Goal: Transaction & Acquisition: Purchase product/service

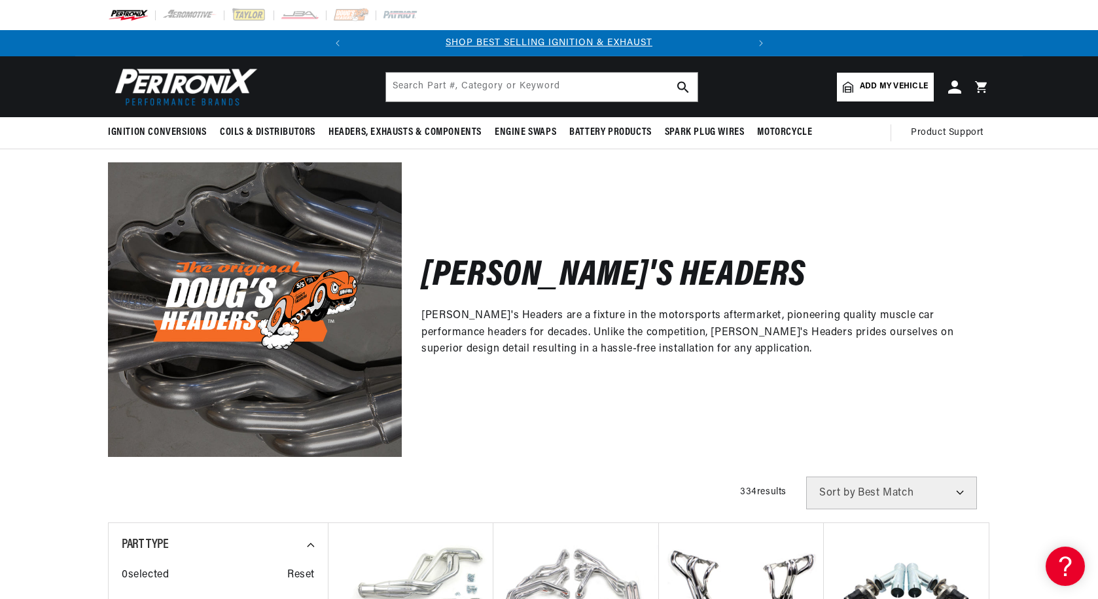
click at [7, 215] on div "Doug's Headers Doug's Headers are a fixture in the motorsports aftermarket, pio…" at bounding box center [549, 302] width 1098 height 307
click at [24, 220] on div "Doug's Headers Doug's Headers are a fixture in the motorsports aftermarket, pio…" at bounding box center [549, 302] width 1098 height 307
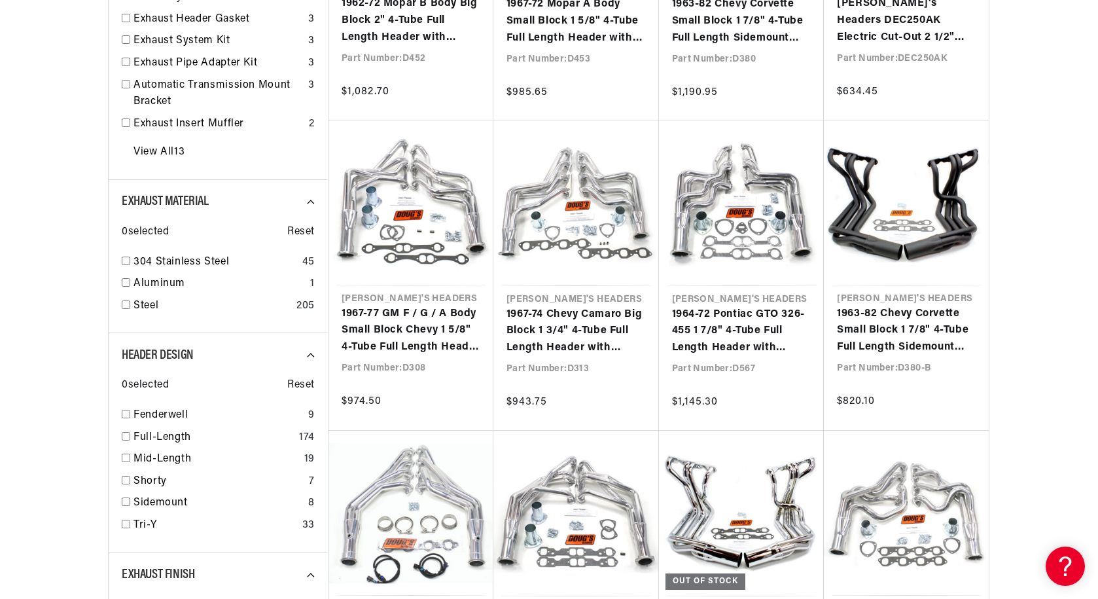
scroll to position [720, 0]
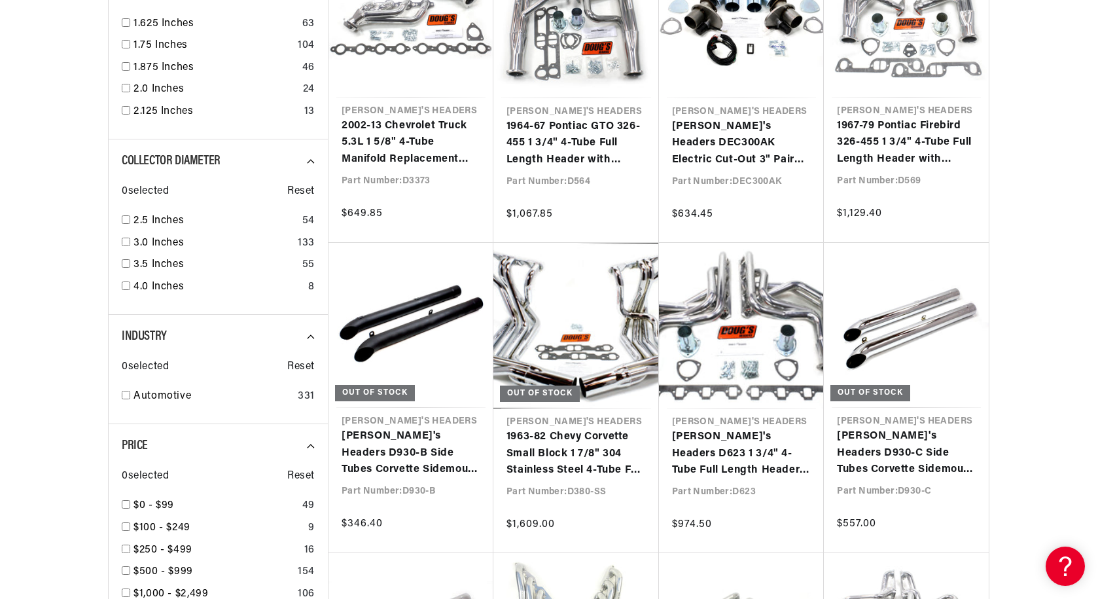
scroll to position [1636, 0]
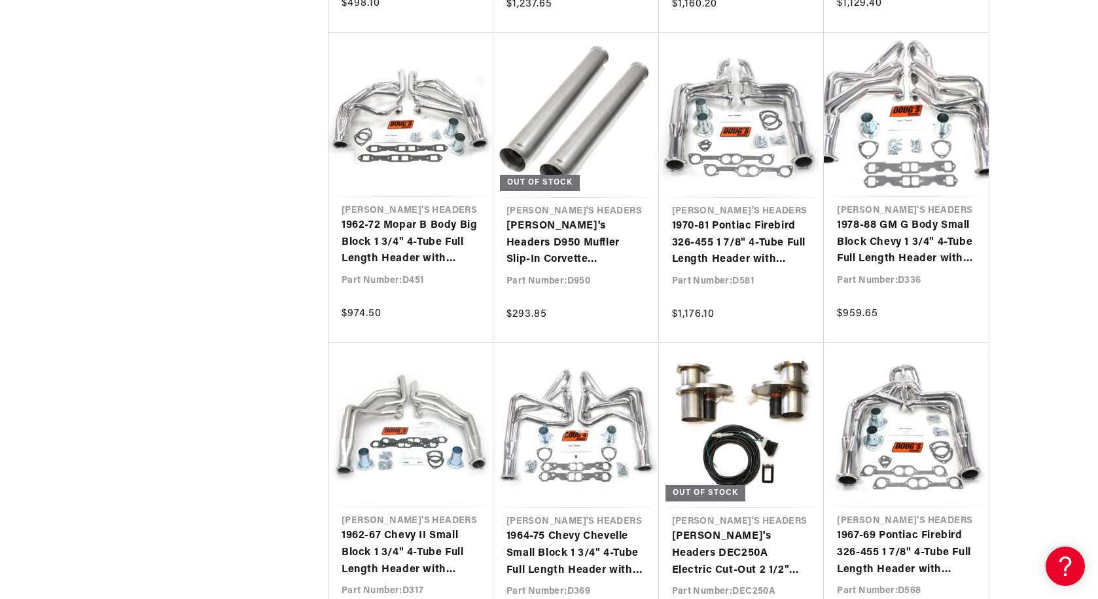
scroll to position [2356, 0]
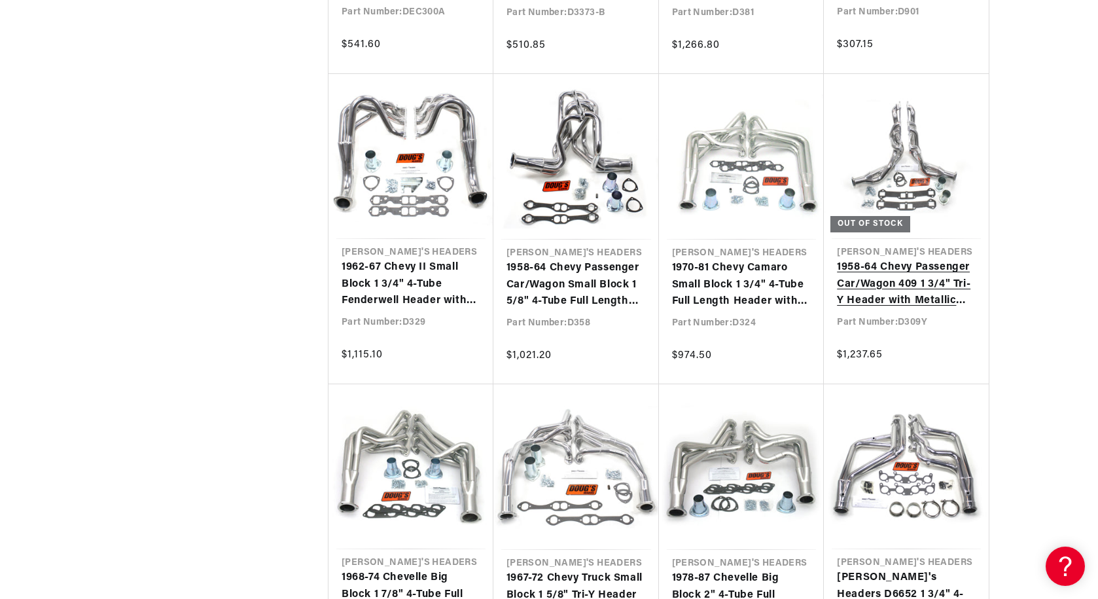
click at [912, 285] on link "1958-64 Chevy Passenger Car/Wagon 409 1 3/4" Tri-Y Header with Metallic Ceramic…" at bounding box center [906, 284] width 139 height 50
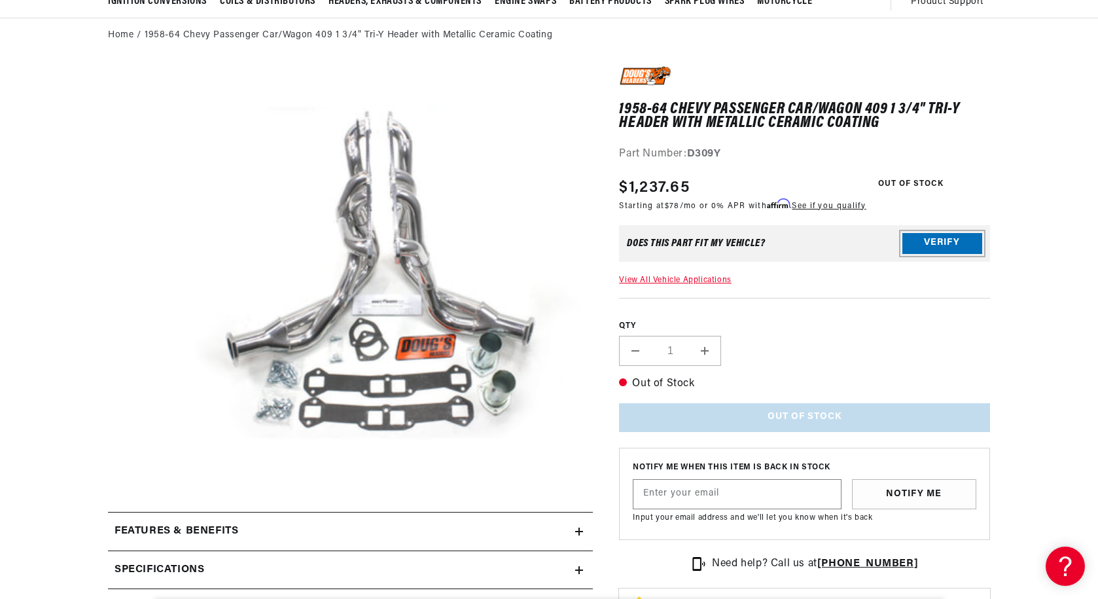
click at [939, 240] on button "Verify" at bounding box center [942, 243] width 80 height 21
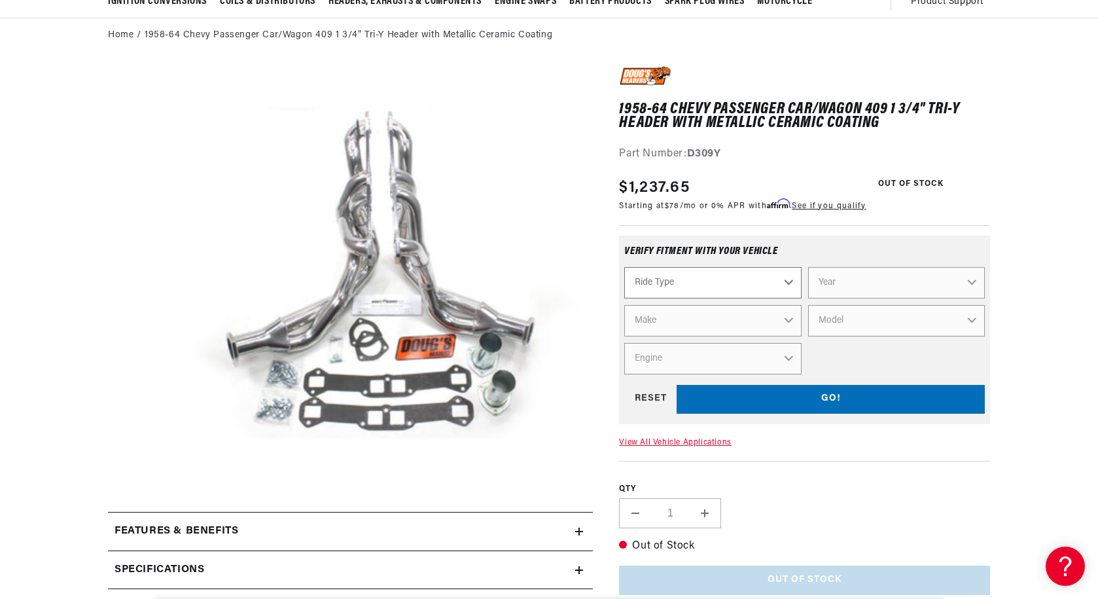
click at [710, 278] on select "Ride Type Automotive Agricultural Industrial Marine Motorcycle" at bounding box center [712, 282] width 177 height 31
select select "Automotive"
click at [624, 267] on select "Ride Type Automotive Agricultural Industrial Marine Motorcycle" at bounding box center [712, 282] width 177 height 31
select select "Automotive"
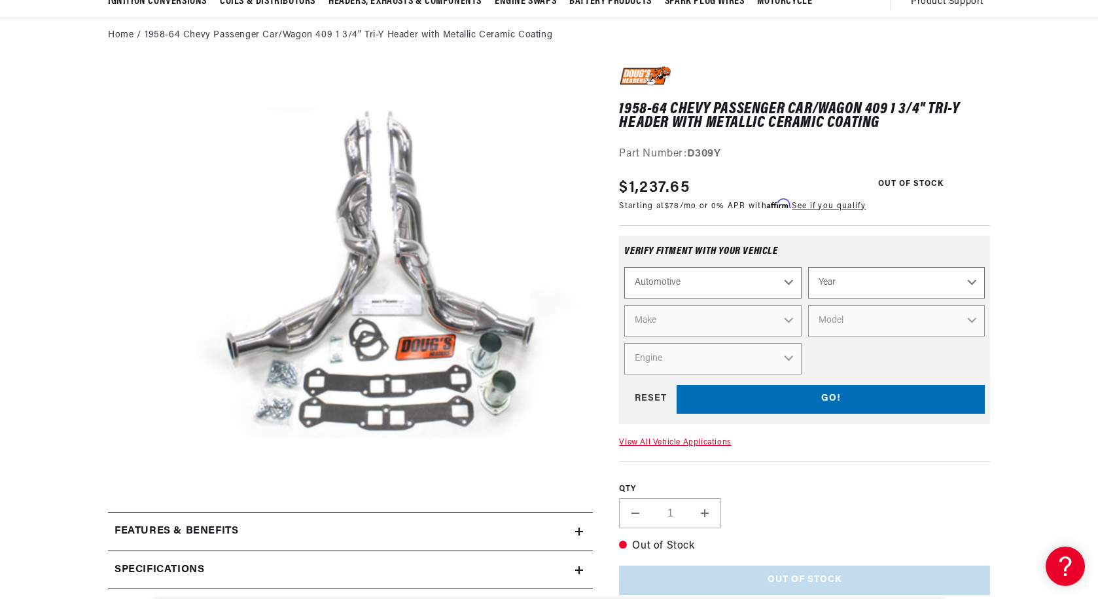
click at [850, 277] on select "Year 2026 2025 2024 2023 2022 2021 2020 2019 2018 2017 2016 2015 2014 2013 2012…" at bounding box center [896, 282] width 177 height 31
select select "1964"
click at [808, 267] on select "Year 2026 2025 2024 2023 2022 2021 2020 2019 2018 2017 2016 2015 2014 2013 2012…" at bounding box center [896, 282] width 177 height 31
select select "1964"
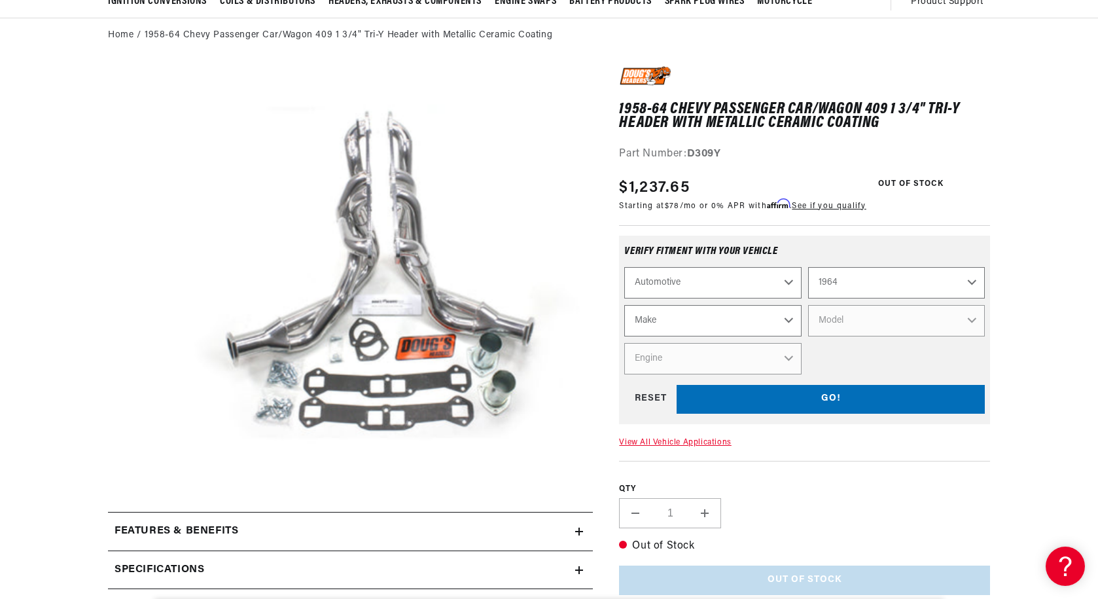
click at [693, 322] on select "Make American Motors Aston Martin Austin Austin Healey Bentley Buick Cadillac C…" at bounding box center [712, 320] width 177 height 31
select select "Chevrolet"
click at [624, 305] on select "Make American Motors Aston Martin Austin Austin Healey Bentley Buick Cadillac C…" at bounding box center [712, 320] width 177 height 31
select select "Chevrolet"
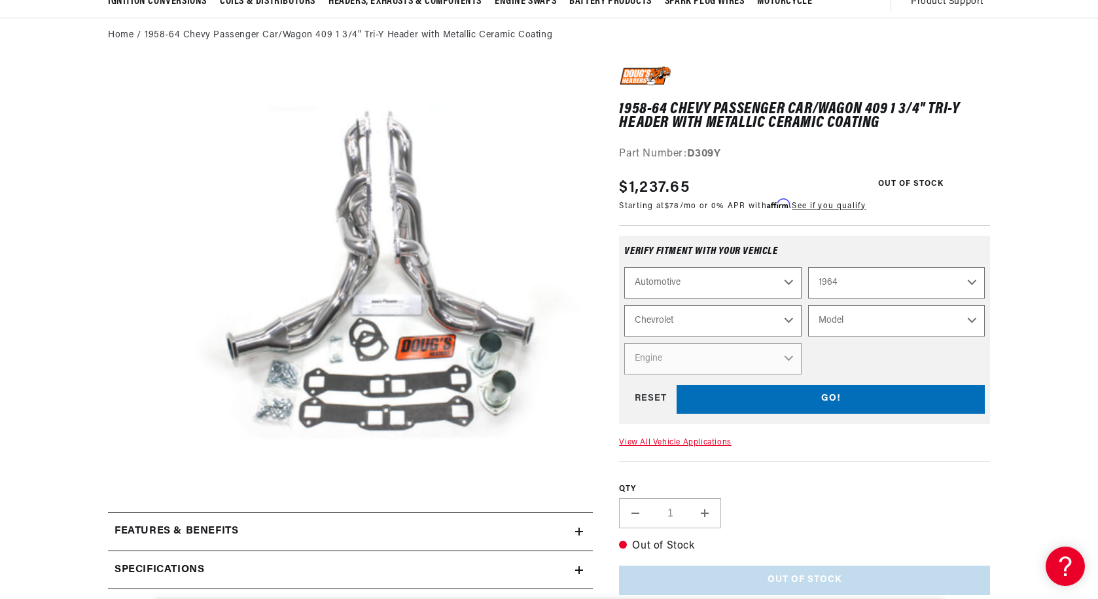
click at [856, 325] on select "Model Bel Air Biscayne C10 Pickup C20 Pickup C30 Pickup Chevelle Chevy II Corva…" at bounding box center [896, 320] width 177 height 31
select select "Impala"
click at [808, 305] on select "Model Bel Air Biscayne C10 Pickup C20 Pickup C30 Pickup Chevelle Chevy II Corva…" at bounding box center [896, 320] width 177 height 31
select select "Impala"
click at [736, 359] on select "Engine 4.1L 6.5L 6.6L 7.0L 7.4L 230cid / 3.8L 283cid / 4.6L 305cid / 5.0L 327ci…" at bounding box center [712, 358] width 177 height 31
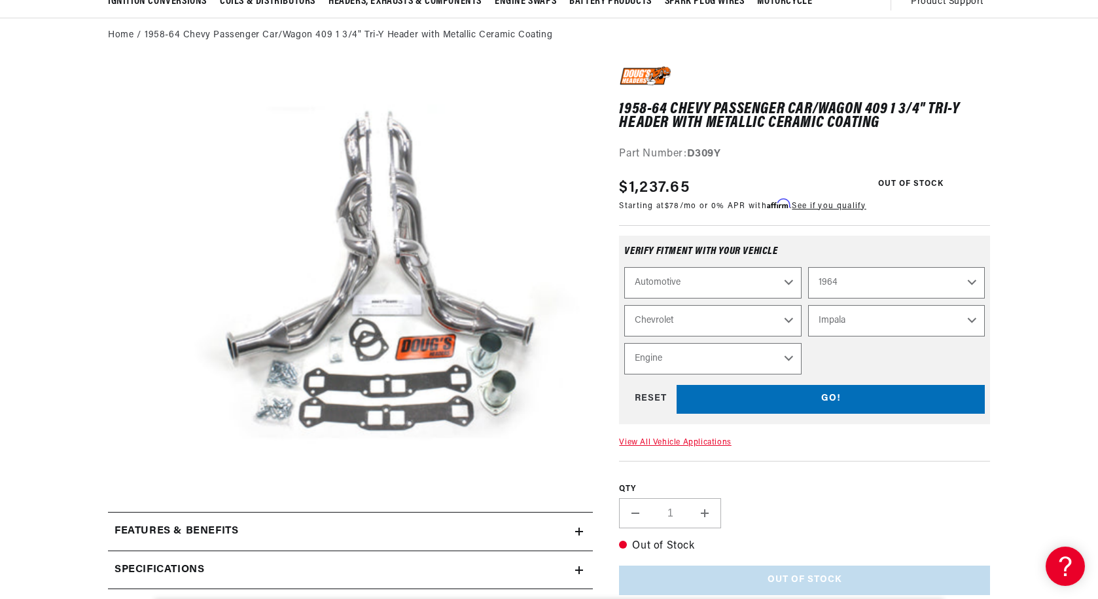
scroll to position [0, 0]
select select "409cid-6.7L"
click at [624, 343] on select "Engine 4.1L 6.5L 6.6L 7.0L 7.4L 230cid / 3.8L 283cid / 4.6L 305cid / 5.0L 327ci…" at bounding box center [712, 358] width 177 height 31
select select "Engine"
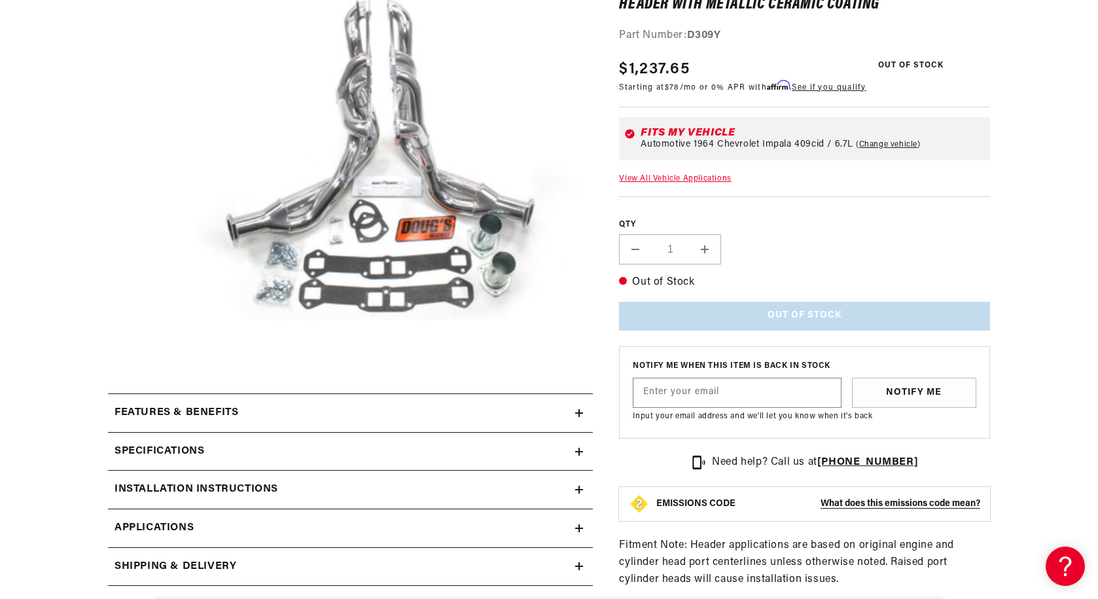
scroll to position [262, 0]
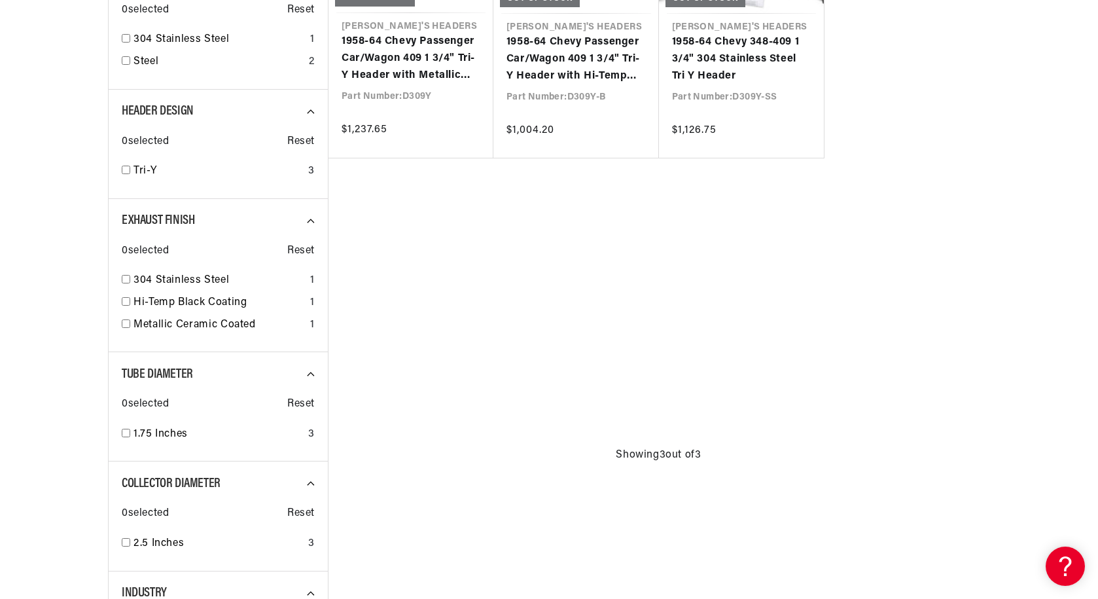
scroll to position [720, 0]
